Goal: Communication & Community: Answer question/provide support

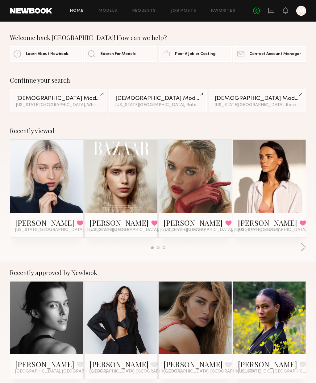
click at [270, 12] on icon at bounding box center [271, 11] width 6 height 6
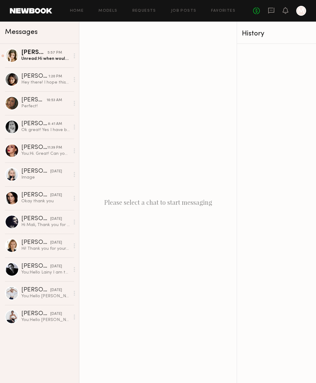
click at [28, 56] on div "Unread: Hi when would this be confirmed? Just trying to figure out my schedule …" at bounding box center [45, 59] width 48 height 6
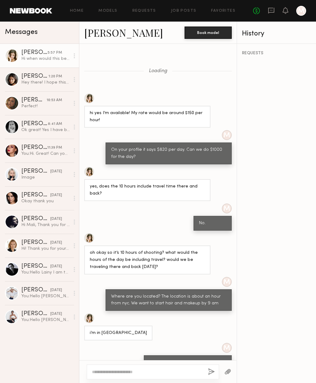
scroll to position [104, 0]
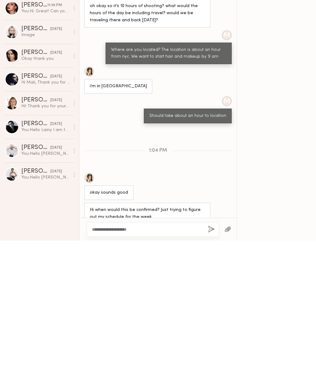
type textarea "**********"
click at [210, 368] on button "button" at bounding box center [211, 372] width 7 height 8
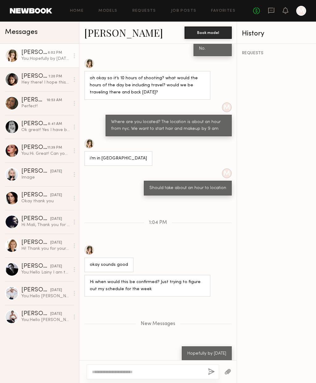
click at [119, 32] on link "Hannah G." at bounding box center [123, 32] width 79 height 13
click at [19, 315] on link "Sarah B. yesterday You: Hello Sarah I am the owner of a Fur Coat brand in NY, w…" at bounding box center [39, 317] width 79 height 24
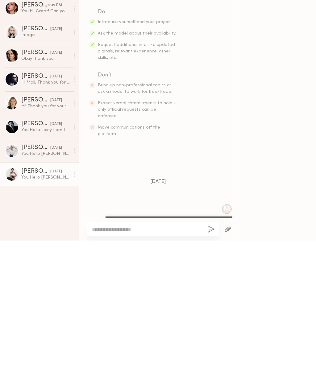
scroll to position [72, 0]
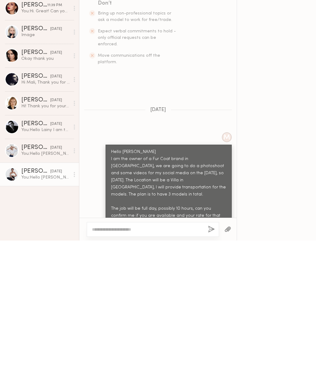
click at [120, 291] on div "Hello Sarah I am the owner of a Fur Coat brand in NY, we are going to do a phot…" at bounding box center [168, 330] width 115 height 78
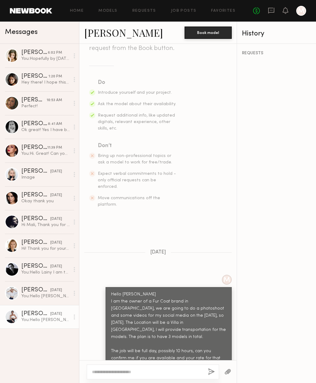
click at [28, 288] on div "Irina P." at bounding box center [35, 290] width 29 height 6
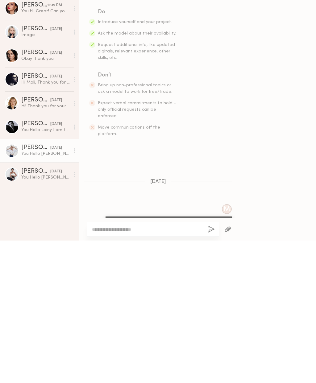
scroll to position [72, 0]
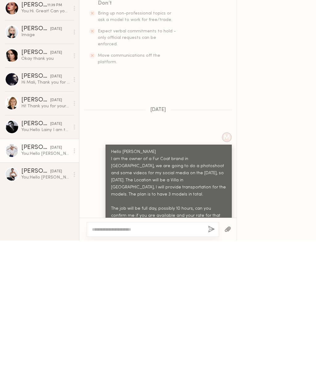
click at [29, 270] on div "You: Hello Lainy I am the owner of a Fur Coat brand in NY, we are going to do a…" at bounding box center [45, 273] width 48 height 6
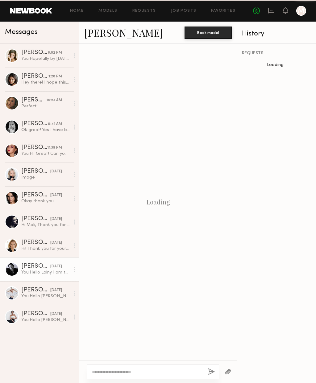
scroll to position [85, 0]
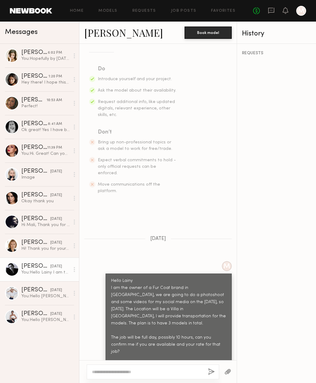
click at [22, 240] on div "Olga K." at bounding box center [35, 243] width 29 height 6
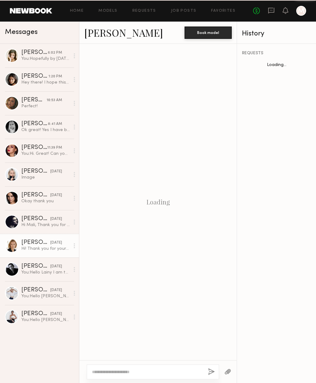
scroll to position [102, 0]
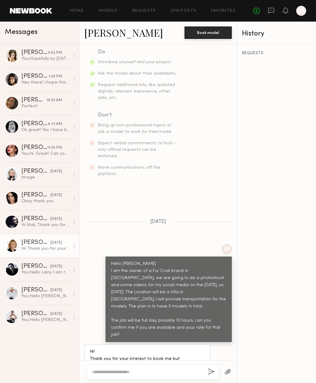
click at [28, 217] on div "Amber M." at bounding box center [35, 219] width 29 height 6
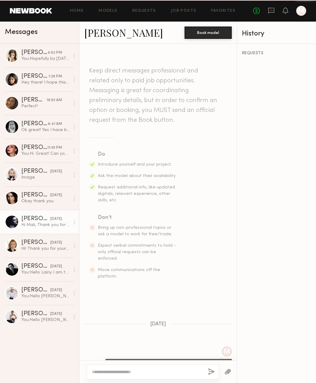
scroll to position [211, 0]
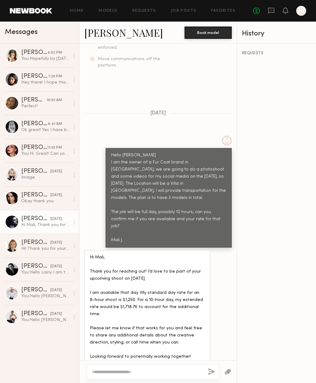
click at [28, 196] on div "Ariana K." at bounding box center [35, 195] width 29 height 6
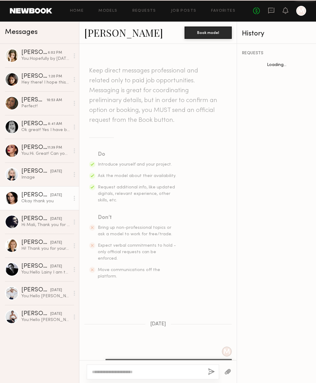
scroll to position [188, 0]
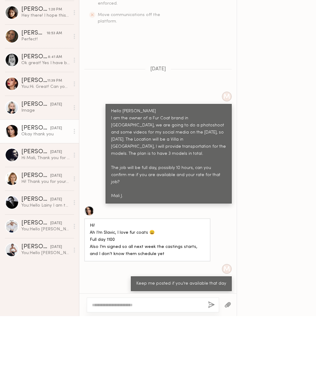
click at [30, 168] on div "Polina S." at bounding box center [35, 171] width 29 height 6
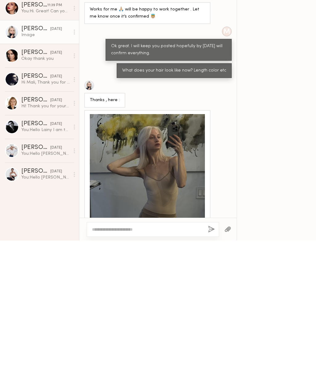
scroll to position [388, 0]
click at [161, 257] on div at bounding box center [147, 314] width 115 height 115
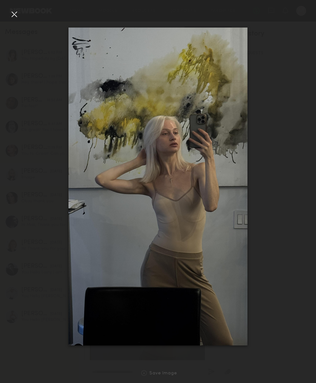
click at [185, 198] on img at bounding box center [157, 186] width 179 height 318
click at [15, 13] on div at bounding box center [14, 14] width 10 height 10
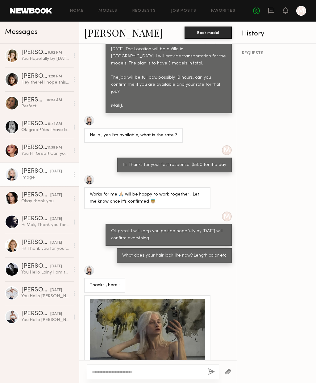
scroll to position [346, 0]
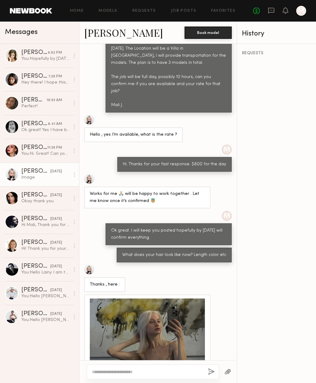
click at [115, 33] on link "Polina S." at bounding box center [123, 32] width 79 height 13
click at [34, 151] on div "Lyuba R." at bounding box center [34, 148] width 26 height 6
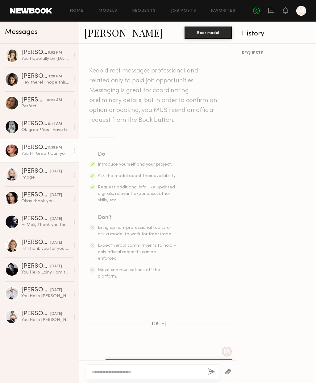
click at [109, 34] on link "Lyuba R." at bounding box center [123, 32] width 79 height 13
click at [45, 128] on div "Ok great! Yes I have bangs, medium length hair" at bounding box center [45, 130] width 48 height 6
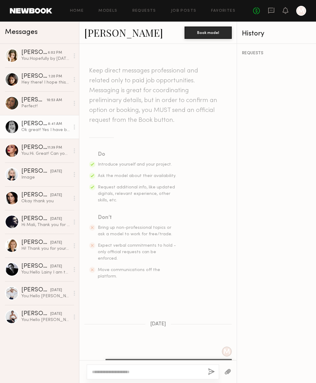
click at [106, 36] on link "Anna E." at bounding box center [123, 32] width 79 height 13
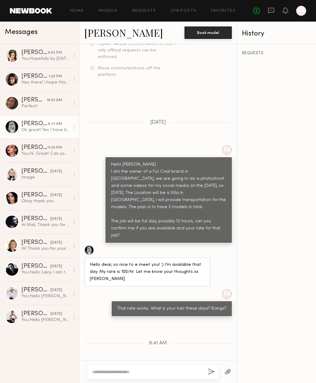
scroll to position [201, 0]
click at [27, 99] on div "Wiktoria G." at bounding box center [33, 100] width 25 height 6
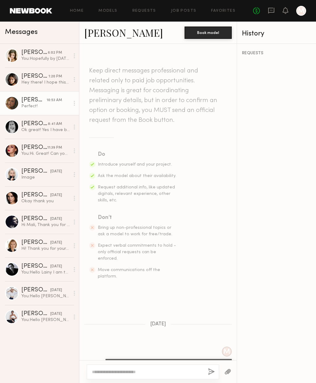
click at [124, 36] on link "Wiktoria G." at bounding box center [123, 32] width 79 height 13
click at [27, 78] on div "Alexis L." at bounding box center [34, 76] width 27 height 6
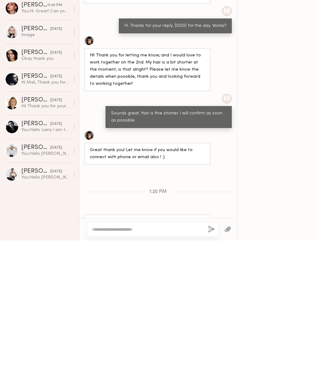
scroll to position [384, 0]
click at [105, 369] on textarea at bounding box center [147, 372] width 111 height 6
type textarea "**********"
click at [213, 368] on button "button" at bounding box center [211, 372] width 7 height 8
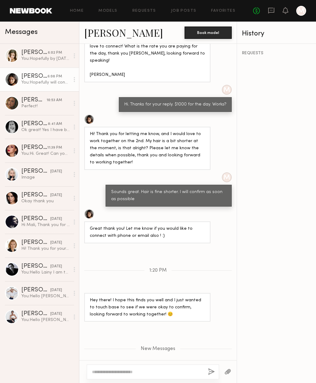
click at [109, 36] on link "Alexis L." at bounding box center [123, 32] width 79 height 13
click at [110, 38] on link "Alexis L." at bounding box center [123, 32] width 79 height 13
click at [33, 50] on div "Hannah G." at bounding box center [34, 53] width 27 height 6
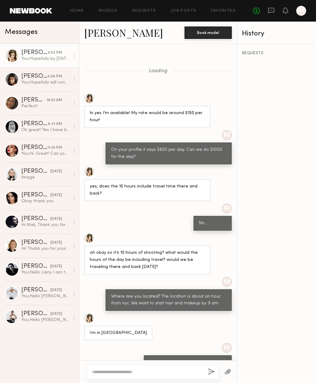
scroll to position [127, 0]
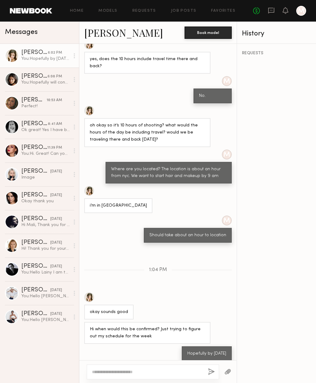
click at [113, 36] on link "Hannah G." at bounding box center [123, 32] width 79 height 13
click at [125, 369] on textarea at bounding box center [147, 372] width 111 height 6
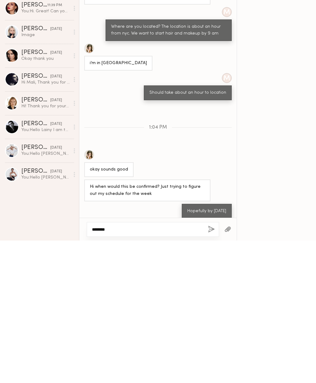
type textarea "***"
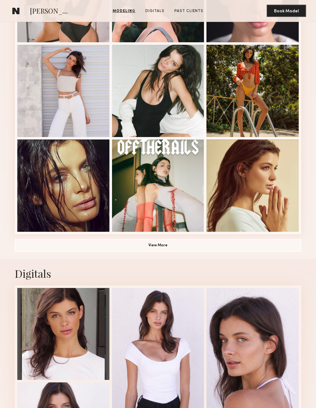
scroll to position [316, 0]
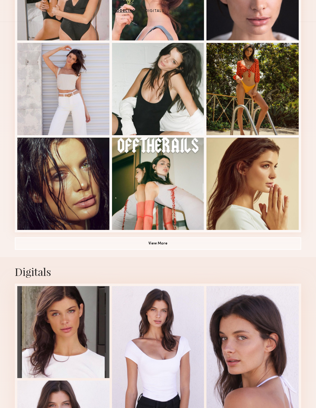
click at [160, 246] on button "View More" at bounding box center [158, 243] width 286 height 12
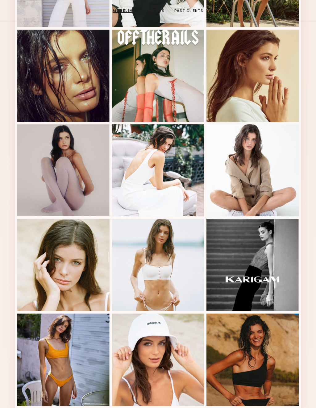
scroll to position [424, 0]
click at [144, 177] on div at bounding box center [158, 170] width 92 height 92
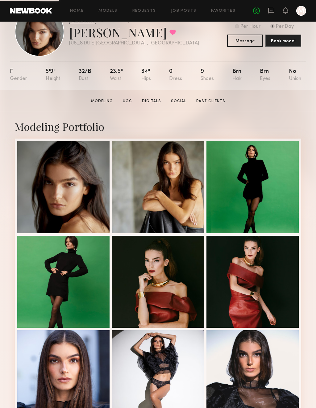
scroll to position [35, 0]
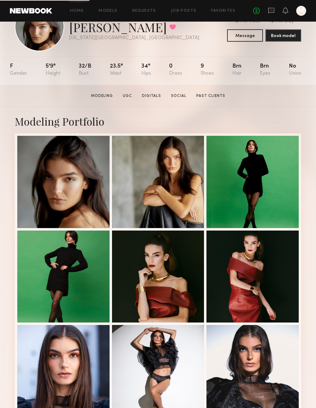
click at [179, 97] on link "Social" at bounding box center [178, 96] width 20 height 6
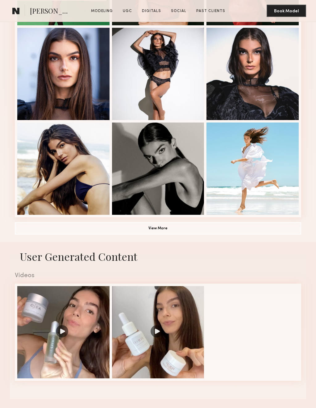
scroll to position [868, 0]
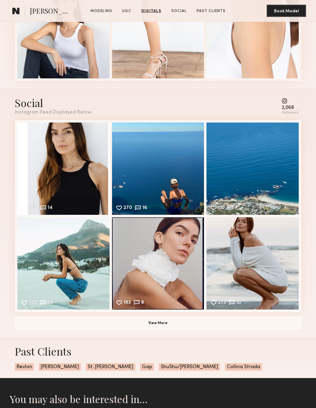
click at [290, 108] on div "2,068" at bounding box center [290, 107] width 17 height 5
click at [293, 110] on div "2,068" at bounding box center [290, 107] width 17 height 5
click at [69, 115] on div "Instagram Feed Displayed Below" at bounding box center [53, 112] width 77 height 5
click at [28, 106] on div "Social" at bounding box center [53, 103] width 77 height 14
click at [78, 192] on div "262 14 Likes & comments displayed to show model’s engagement" at bounding box center [63, 168] width 92 height 92
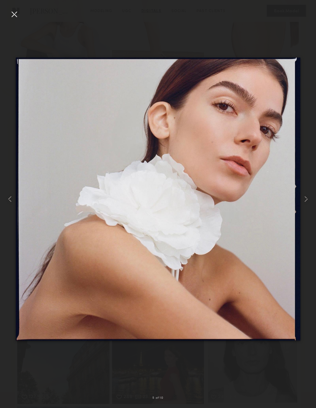
click at [21, 14] on div at bounding box center [158, 199] width 316 height 378
click at [15, 18] on div at bounding box center [14, 14] width 10 height 10
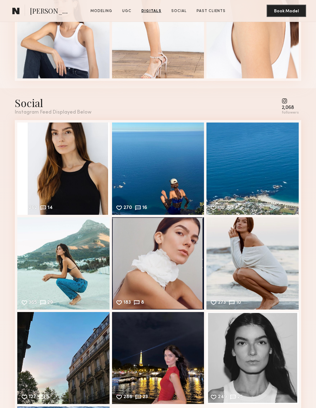
click at [14, 16] on link at bounding box center [16, 11] width 12 height 12
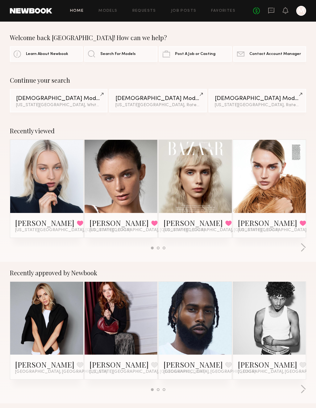
scroll to position [14, 0]
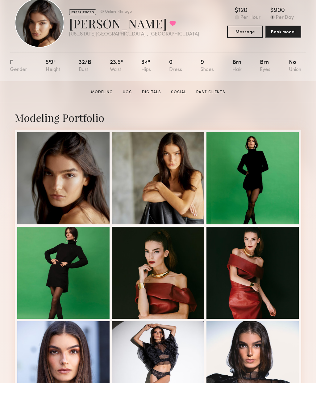
click at [177, 106] on section "Alexis L. Modeling UGC Digitals Social Past Clients Message Book Model" at bounding box center [158, 117] width 316 height 22
click at [177, 114] on link "Social" at bounding box center [178, 117] width 20 height 6
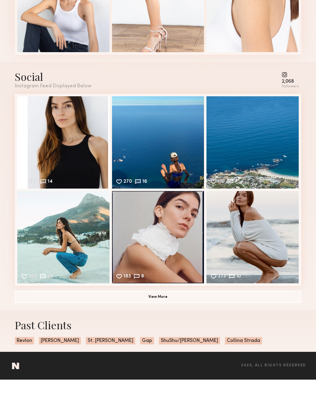
scroll to position [868, 0]
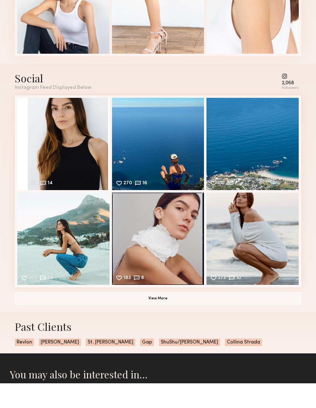
click at [154, 317] on button "View More" at bounding box center [158, 323] width 286 height 12
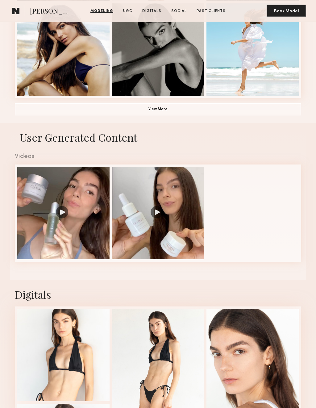
scroll to position [450, 0]
click at [64, 215] on div at bounding box center [63, 213] width 92 height 92
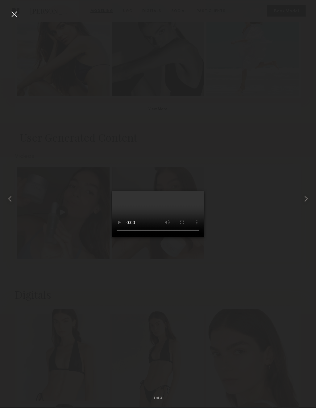
click at [18, 16] on div at bounding box center [14, 14] width 10 height 10
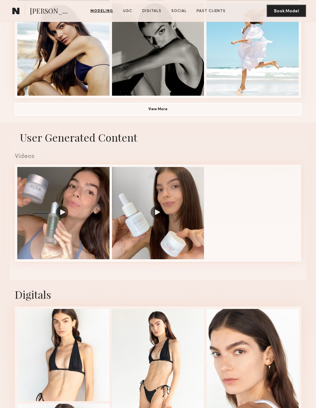
click at [180, 215] on div at bounding box center [158, 213] width 92 height 92
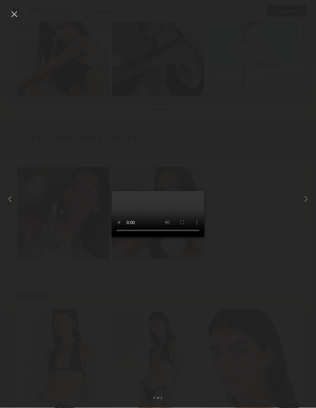
click at [12, 14] on div at bounding box center [14, 14] width 10 height 10
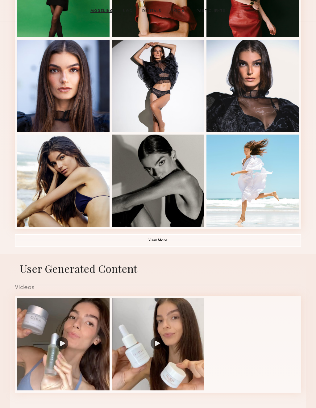
scroll to position [306, 0]
